Goal: Information Seeking & Learning: Learn about a topic

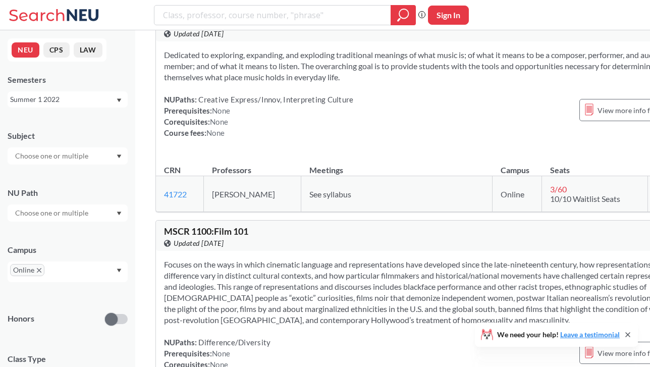
scroll to position [99, 0]
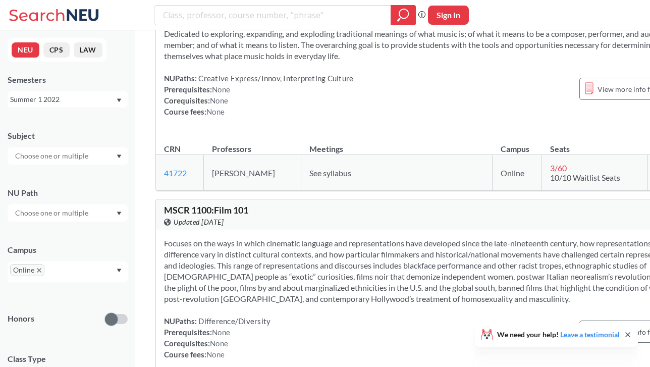
click at [55, 156] on input "text" at bounding box center [52, 156] width 85 height 12
type input "bus"
click at [66, 179] on p "Business Administration" at bounding box center [70, 184] width 114 height 10
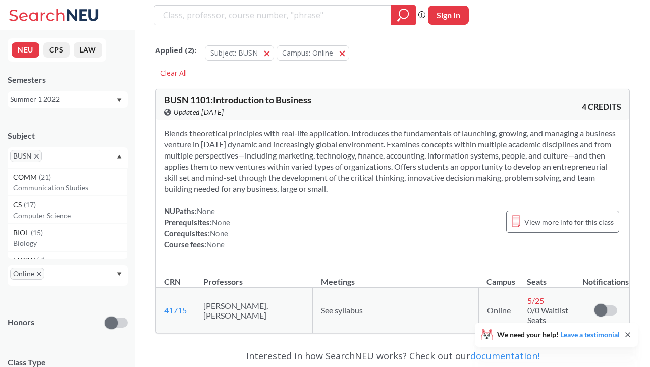
click at [37, 158] on icon "X to remove pill" at bounding box center [36, 156] width 5 height 5
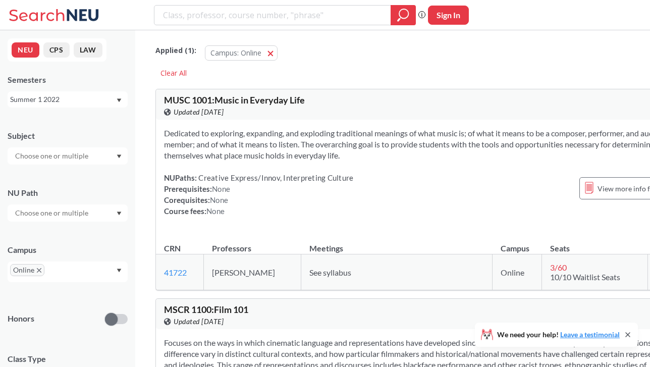
click at [69, 111] on div "NEU CPS LAW Semesters Summer 1 2022 Subject NU Path Campus Online Honors Class …" at bounding box center [67, 198] width 135 height 337
click at [63, 99] on div "Summer 1 2022" at bounding box center [63, 99] width 106 height 11
click at [39, 164] on span "Summer 1 2025" at bounding box center [39, 162] width 52 height 11
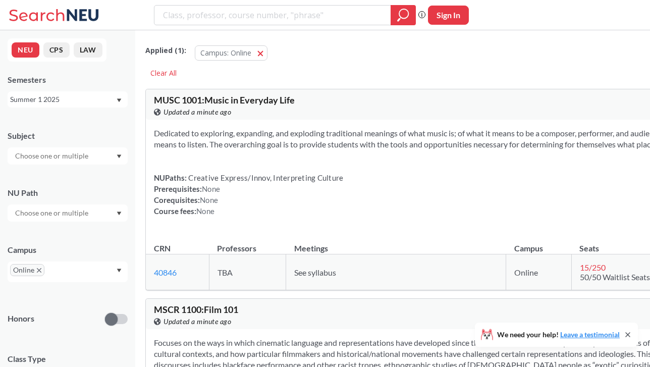
click at [42, 153] on input "text" at bounding box center [52, 156] width 85 height 12
type input "b"
click at [64, 103] on div "Summer 1 2025" at bounding box center [63, 99] width 106 height 11
click at [67, 178] on span "Summer Full 2025" at bounding box center [43, 177] width 60 height 11
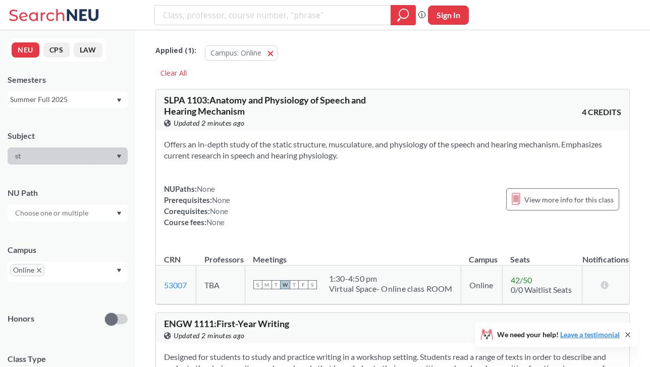
click at [43, 160] on div "st" at bounding box center [68, 155] width 120 height 17
click at [42, 155] on div "st" at bounding box center [68, 155] width 120 height 17
click at [121, 150] on div "st" at bounding box center [68, 155] width 120 height 17
click at [121, 156] on icon "Dropdown arrow" at bounding box center [119, 157] width 5 height 4
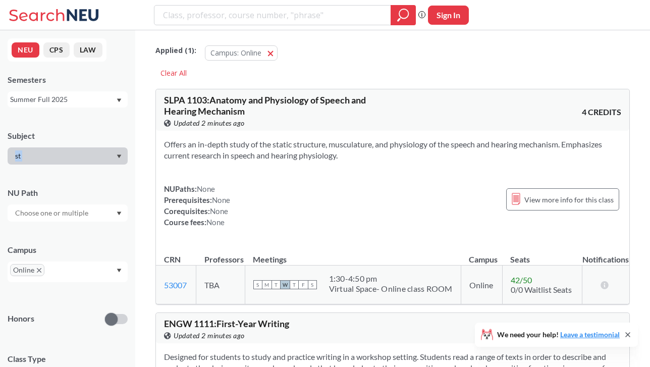
click at [121, 156] on icon "Dropdown arrow" at bounding box center [119, 157] width 5 height 4
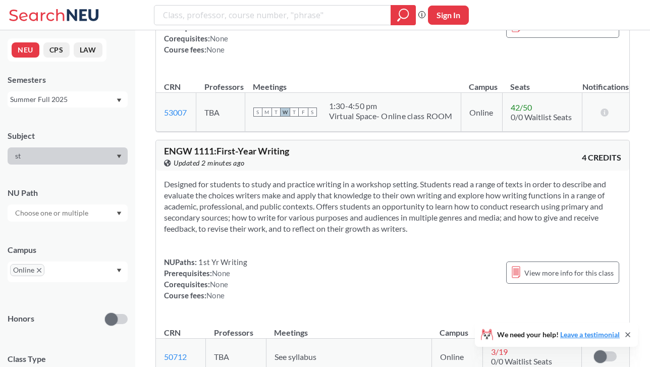
click at [82, 100] on div "Summer Full 2025" at bounding box center [63, 99] width 106 height 11
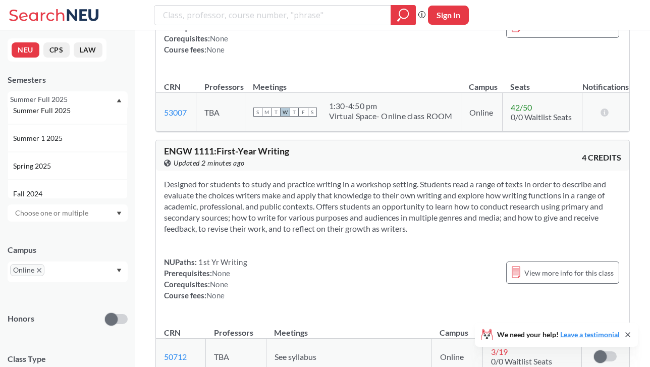
scroll to position [75, 0]
click at [52, 137] on div "Summer 1 2025" at bounding box center [68, 130] width 120 height 28
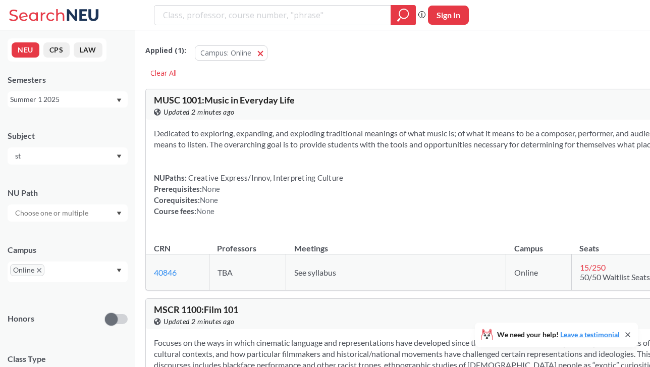
click at [51, 159] on input "st" at bounding box center [52, 156] width 85 height 12
type input "s"
